Goal: Communication & Community: Answer question/provide support

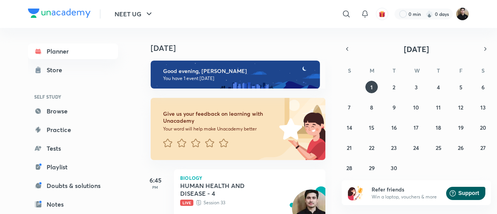
click at [462, 18] on img at bounding box center [462, 13] width 13 height 13
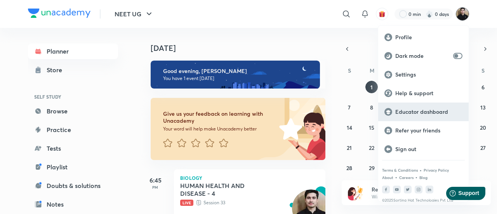
click at [430, 113] on p "Educator dashboard" at bounding box center [428, 111] width 67 height 7
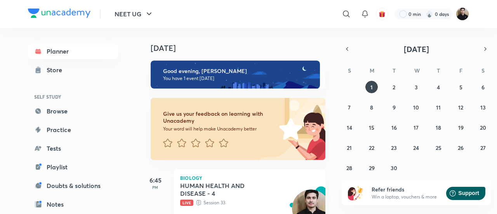
click at [464, 18] on img at bounding box center [462, 13] width 13 height 13
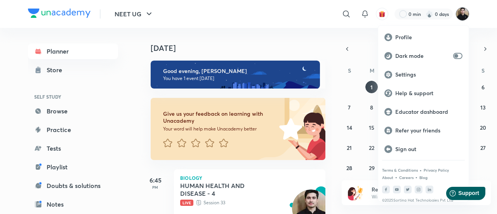
click at [428, 114] on p "Educator dashboard" at bounding box center [428, 111] width 67 height 7
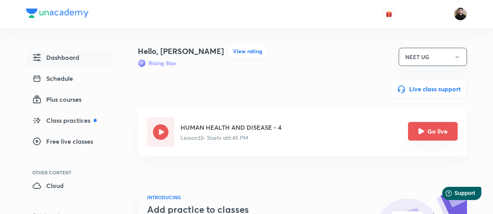
click at [421, 134] on icon "Go live" at bounding box center [421, 131] width 6 height 6
click at [421, 133] on icon "Go live" at bounding box center [421, 131] width 6 height 6
click at [420, 133] on icon "Go live" at bounding box center [421, 131] width 6 height 6
